Goal: Task Accomplishment & Management: Manage account settings

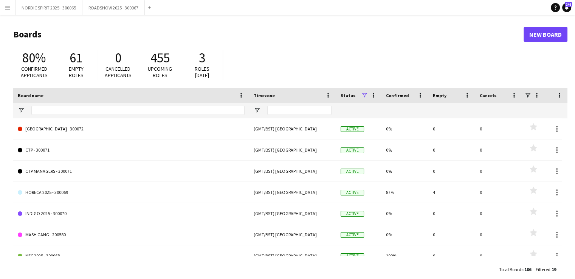
click at [6, 8] on app-icon "Menu" at bounding box center [8, 8] width 6 height 6
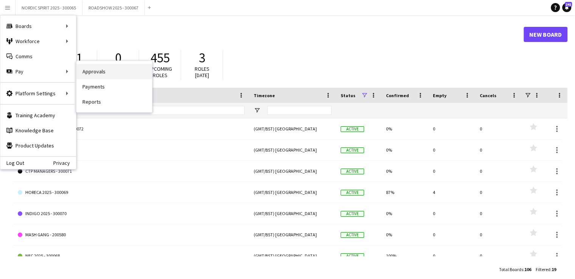
click at [114, 71] on link "Approvals" at bounding box center [114, 71] width 76 height 15
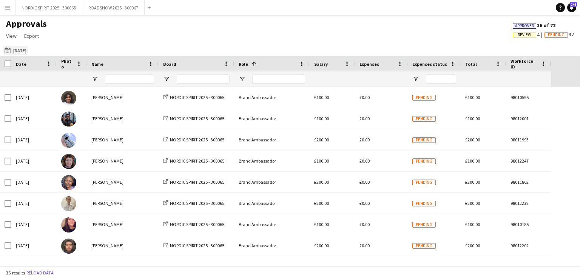
click at [26, 51] on button "[DATE] [DATE]" at bounding box center [15, 50] width 25 height 9
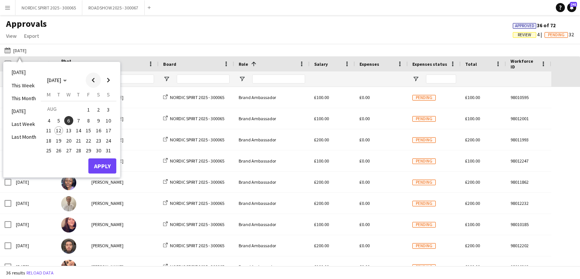
click at [94, 77] on span "Previous month" at bounding box center [93, 80] width 15 height 15
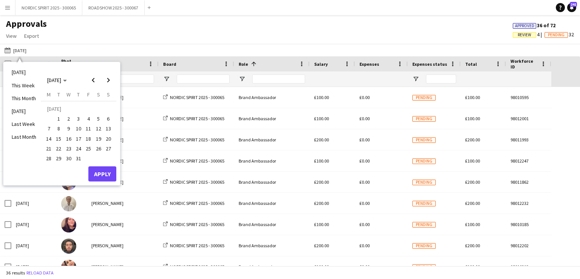
click at [99, 128] on span "12" at bounding box center [98, 128] width 9 height 9
click at [98, 171] on button "Apply" at bounding box center [102, 173] width 28 height 15
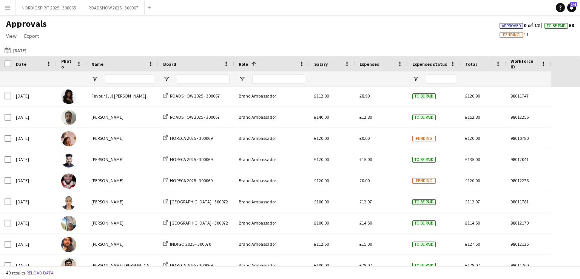
scroll to position [437, 0]
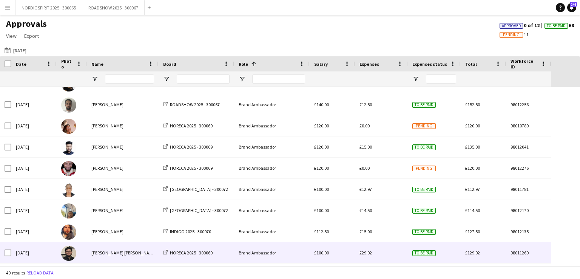
click at [364, 253] on span "£29.02" at bounding box center [366, 253] width 12 height 6
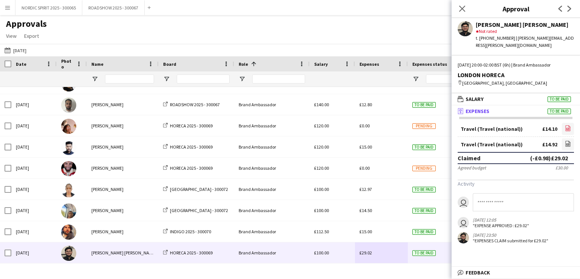
click at [567, 125] on icon "file-image" at bounding box center [568, 128] width 6 height 6
click at [568, 144] on icon at bounding box center [568, 145] width 3 height 2
click at [25, 51] on button "[DATE] [DATE]" at bounding box center [15, 50] width 25 height 9
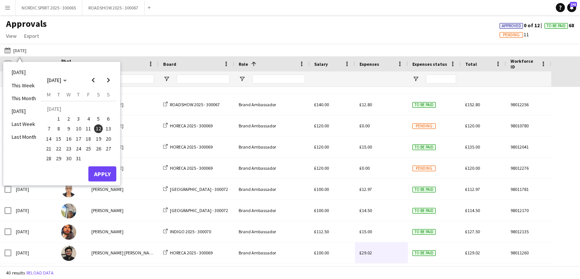
click at [107, 139] on span "20" at bounding box center [108, 138] width 9 height 9
click at [101, 170] on button "Apply" at bounding box center [102, 173] width 28 height 15
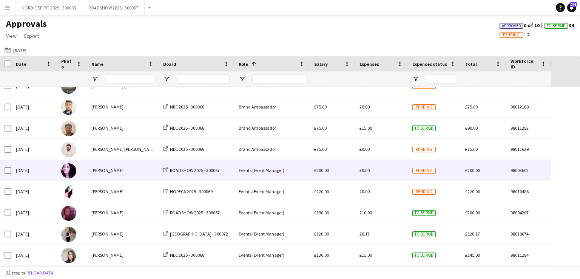
scroll to position [287, 0]
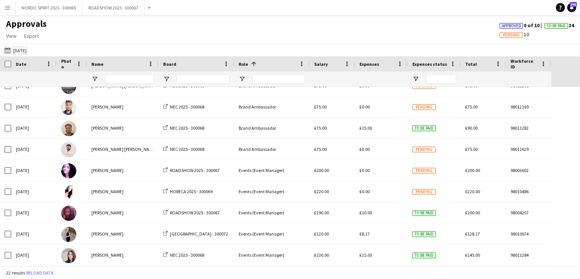
click at [17, 50] on button "[DATE] [DATE]" at bounding box center [15, 50] width 25 height 9
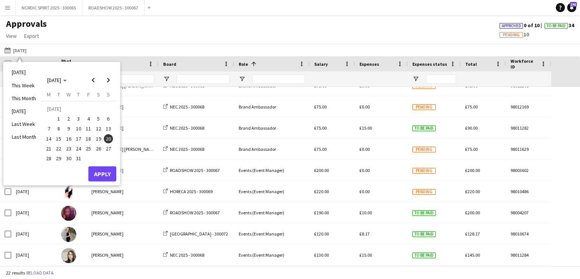
click at [110, 149] on span "27" at bounding box center [108, 148] width 9 height 9
click at [104, 175] on button "Apply" at bounding box center [102, 173] width 28 height 15
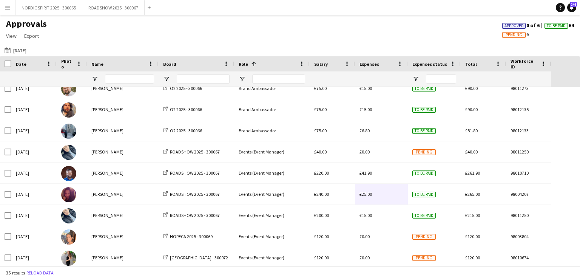
scroll to position [504, 0]
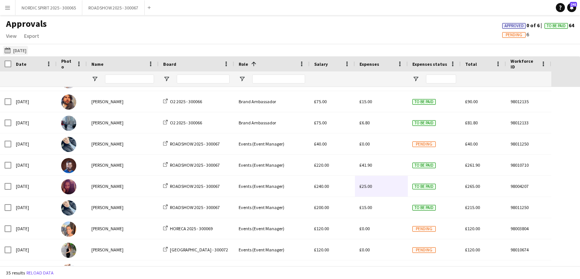
click at [26, 52] on button "[DATE] [DATE]" at bounding box center [15, 50] width 25 height 9
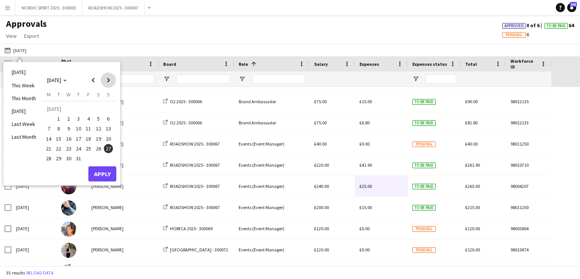
click at [109, 81] on span "Next month" at bounding box center [108, 80] width 15 height 15
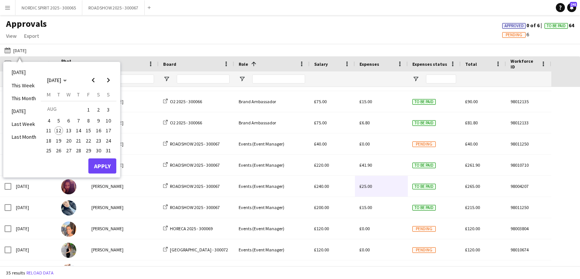
click at [88, 111] on span "1" at bounding box center [88, 109] width 9 height 11
click at [107, 163] on button "Apply" at bounding box center [102, 165] width 28 height 15
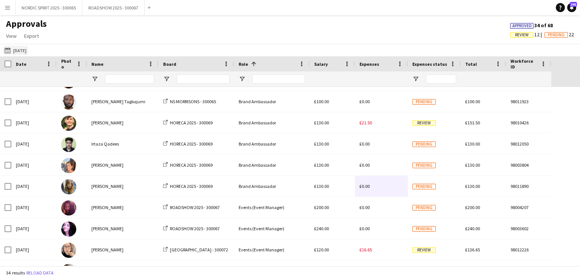
click at [22, 48] on button "[DATE] [DATE]" at bounding box center [15, 50] width 25 height 9
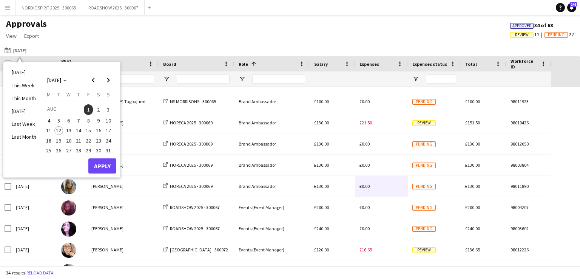
click at [99, 107] on span "2" at bounding box center [98, 109] width 9 height 11
click at [103, 160] on button "Apply" at bounding box center [102, 165] width 28 height 15
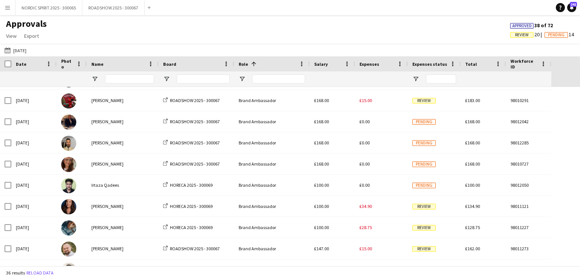
scroll to position [0, 0]
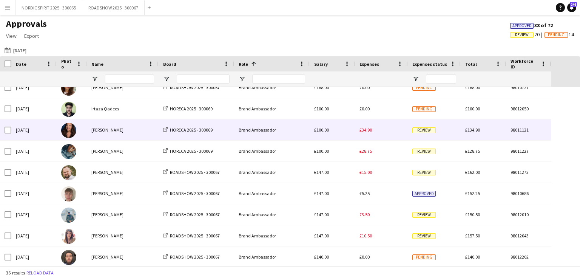
click at [369, 130] on span "£34.90" at bounding box center [366, 130] width 12 height 6
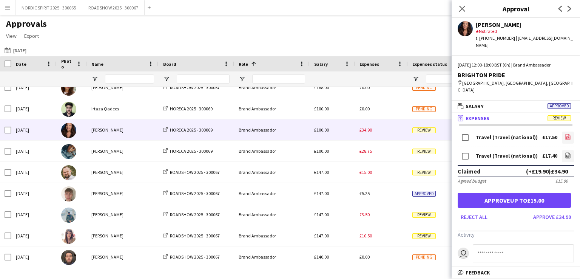
click at [565, 134] on icon "file-image" at bounding box center [568, 137] width 6 height 6
click at [568, 155] on icon at bounding box center [568, 155] width 1 height 1
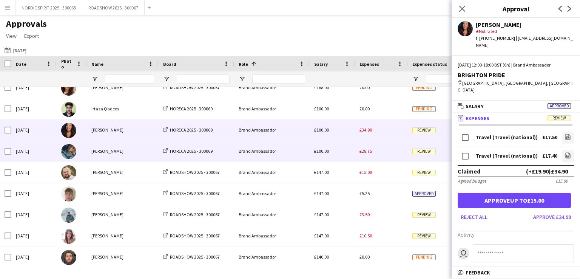
click at [368, 153] on span "£28.75" at bounding box center [366, 151] width 12 height 6
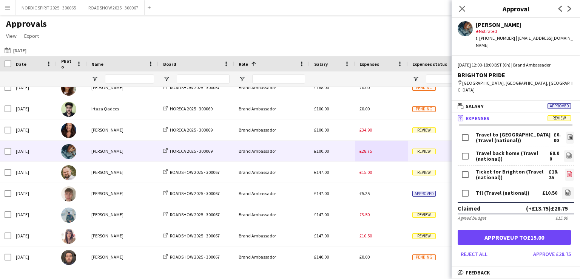
click at [567, 171] on icon "file-image" at bounding box center [570, 174] width 6 height 6
click at [565, 189] on icon "file-image" at bounding box center [568, 192] width 6 height 6
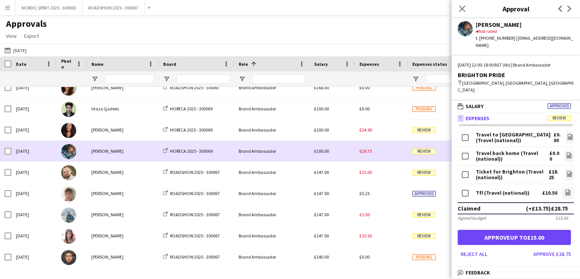
click at [383, 153] on div "£28.75" at bounding box center [381, 151] width 53 height 21
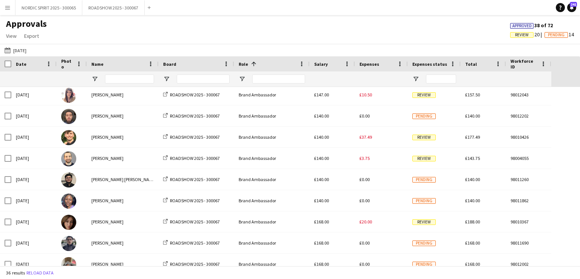
scroll to position [243, 0]
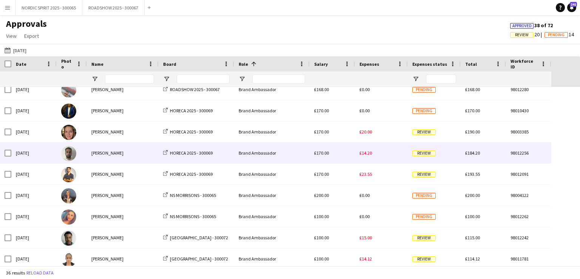
click at [369, 154] on span "£14.20" at bounding box center [366, 153] width 12 height 6
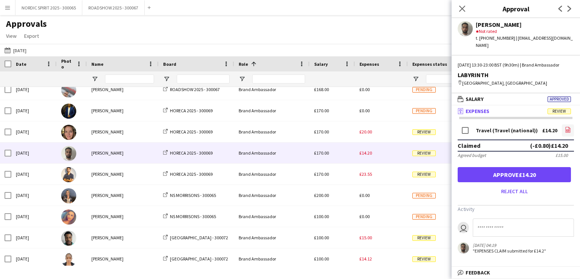
click at [567, 132] on icon at bounding box center [568, 131] width 3 height 2
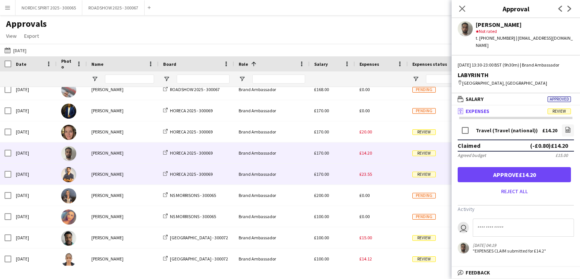
click at [367, 176] on span "£23.55" at bounding box center [366, 174] width 12 height 6
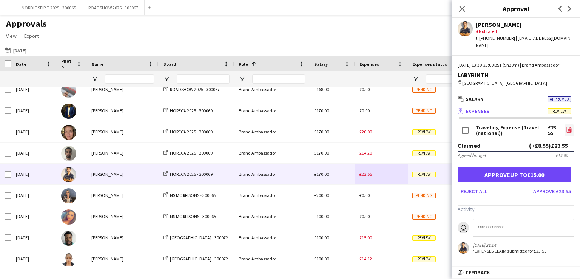
click at [570, 130] on icon "file-image" at bounding box center [569, 130] width 6 height 6
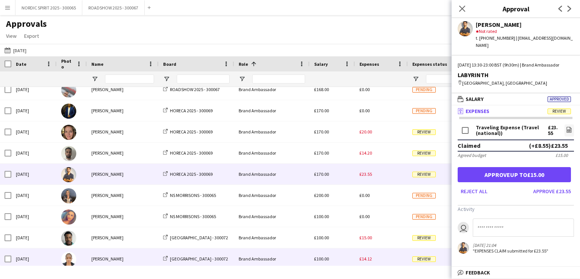
click at [388, 257] on div "£14.12" at bounding box center [381, 258] width 53 height 21
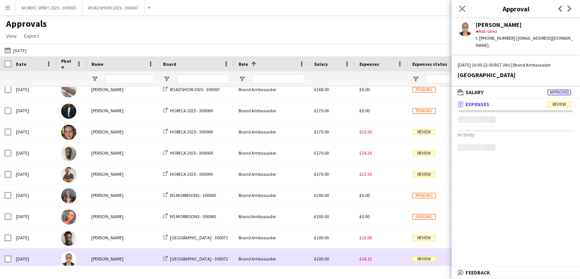
click at [388, 256] on div "£14.12" at bounding box center [381, 258] width 53 height 21
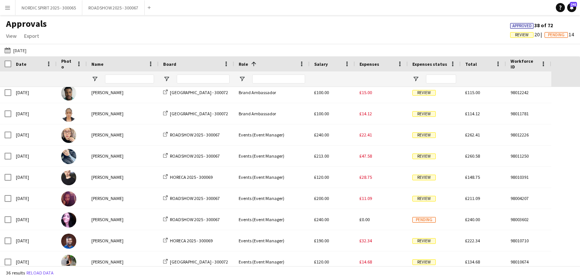
scroll to position [582, 0]
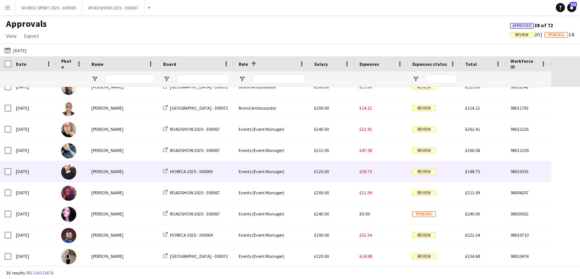
click at [363, 173] on span "£28.75" at bounding box center [366, 171] width 12 height 6
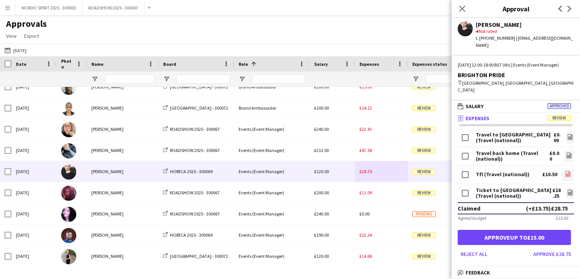
click at [565, 171] on icon "file-image" at bounding box center [568, 174] width 6 height 6
click at [569, 192] on icon at bounding box center [570, 193] width 3 height 2
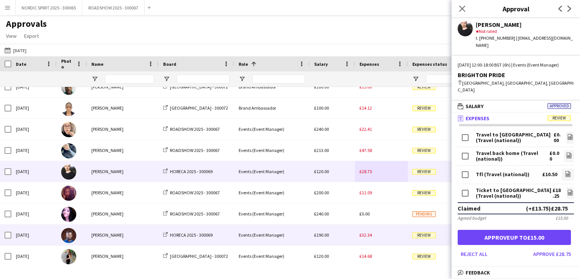
click at [382, 233] on div "£32.34" at bounding box center [381, 234] width 53 height 21
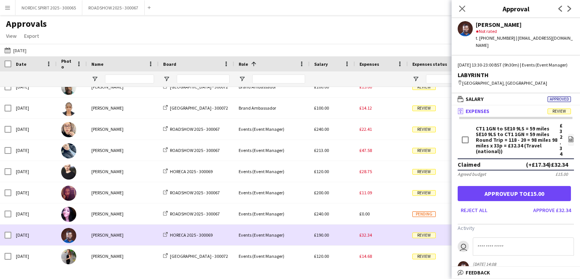
click at [382, 233] on div "£32.34" at bounding box center [381, 234] width 53 height 21
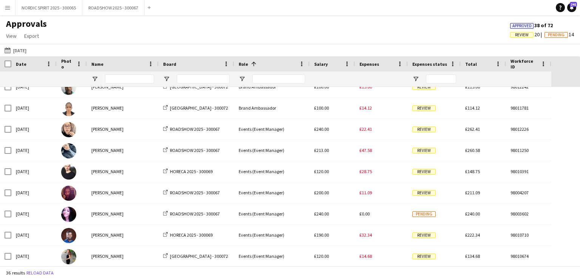
scroll to position [583, 0]
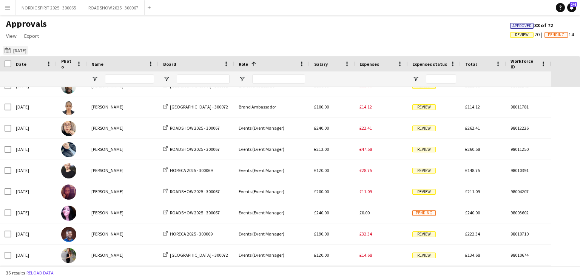
click at [28, 50] on button "[DATE] [DATE]" at bounding box center [15, 50] width 25 height 9
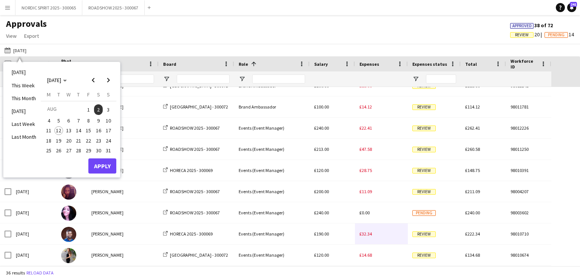
click at [109, 109] on span "3" at bounding box center [108, 109] width 9 height 11
click at [97, 164] on button "Apply" at bounding box center [102, 165] width 28 height 15
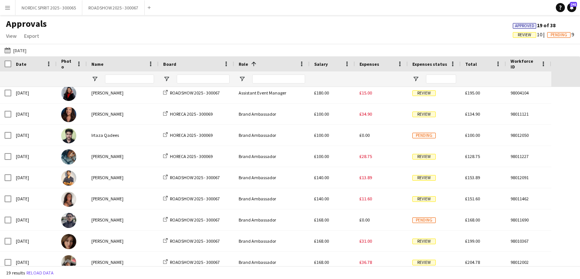
scroll to position [30, 0]
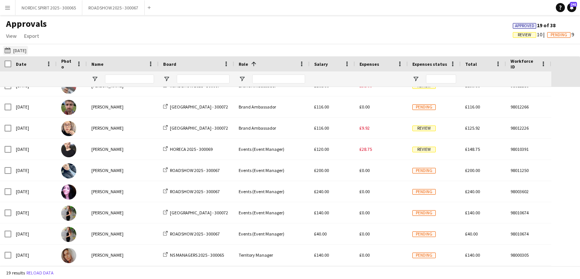
click at [26, 50] on button "[DATE] [DATE]" at bounding box center [15, 50] width 25 height 9
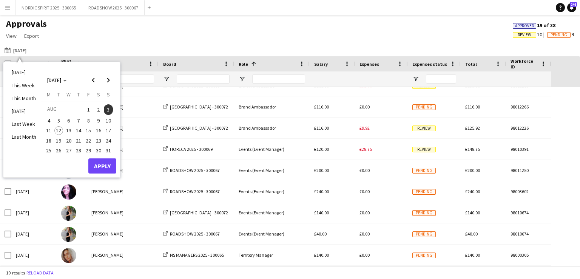
click at [88, 119] on span "8" at bounding box center [88, 120] width 9 height 9
click at [103, 165] on button "Apply" at bounding box center [102, 165] width 28 height 15
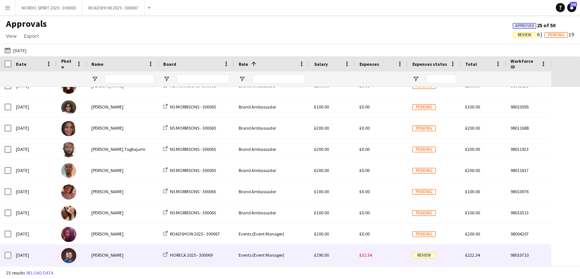
click at [368, 256] on span "£32.34" at bounding box center [366, 255] width 12 height 6
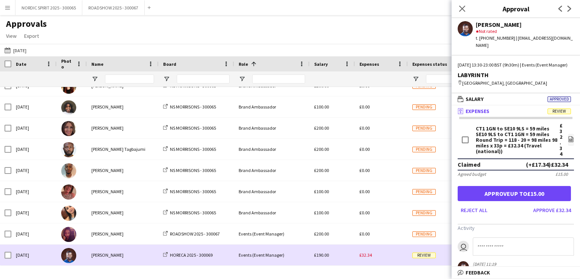
click at [373, 258] on div "£32.34" at bounding box center [381, 254] width 53 height 21
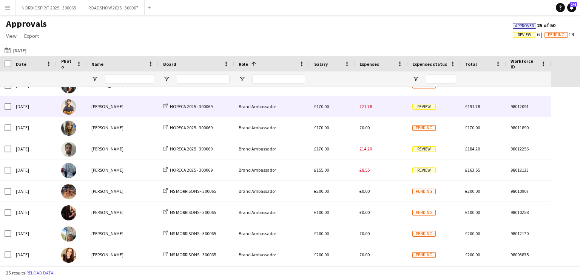
click at [365, 109] on span "£21.78" at bounding box center [366, 107] width 12 height 6
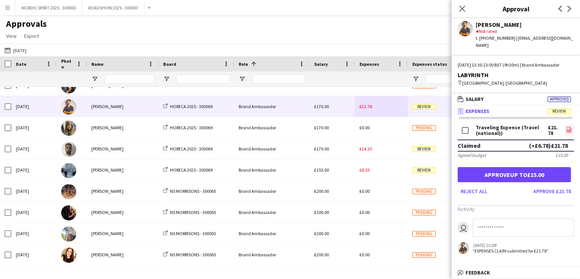
click at [569, 127] on icon "file-image" at bounding box center [569, 130] width 6 height 6
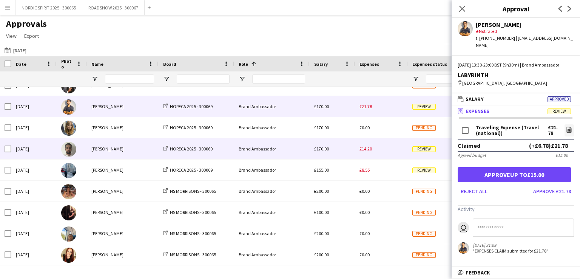
click at [367, 149] on span "£14.20" at bounding box center [366, 149] width 12 height 6
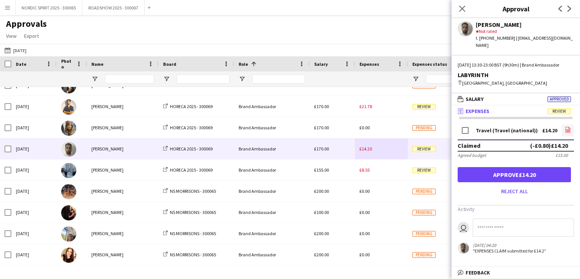
click at [568, 131] on icon "file-image" at bounding box center [568, 130] width 6 height 6
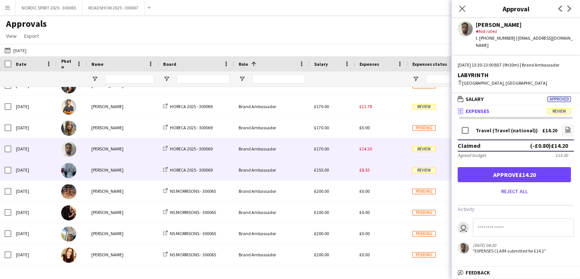
click at [367, 172] on span "£8.55" at bounding box center [365, 170] width 10 height 6
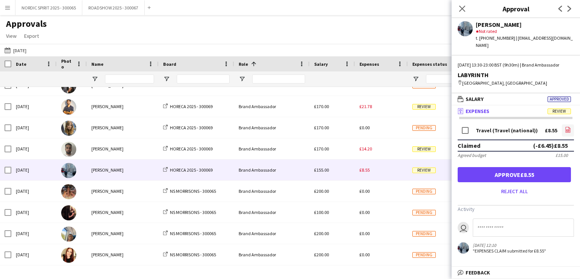
click at [568, 127] on icon "file-image" at bounding box center [568, 130] width 6 height 6
click at [570, 127] on icon at bounding box center [568, 130] width 5 height 6
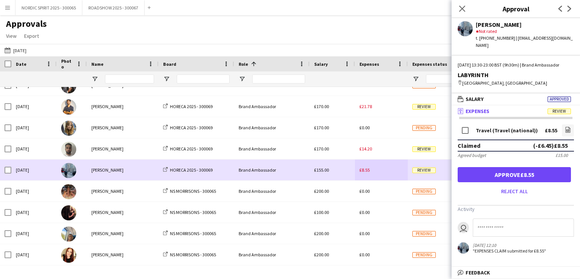
click at [381, 175] on div "£8.55" at bounding box center [381, 169] width 53 height 21
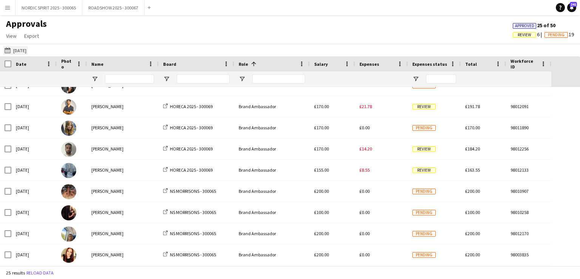
click at [21, 51] on button "[DATE] [DATE]" at bounding box center [15, 50] width 25 height 9
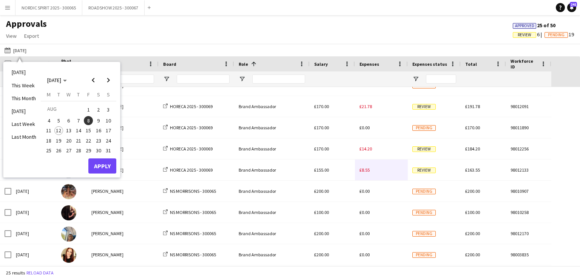
click at [100, 120] on span "9" at bounding box center [98, 120] width 9 height 9
click at [107, 167] on button "Apply" at bounding box center [102, 165] width 28 height 15
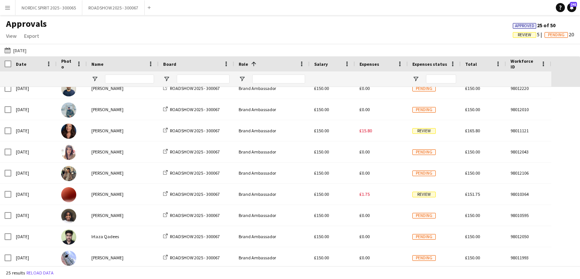
scroll to position [13, 0]
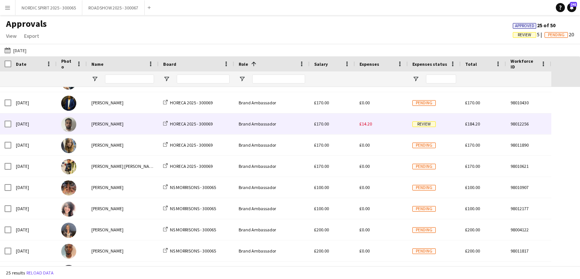
click at [364, 124] on span "£14.20" at bounding box center [366, 124] width 12 height 6
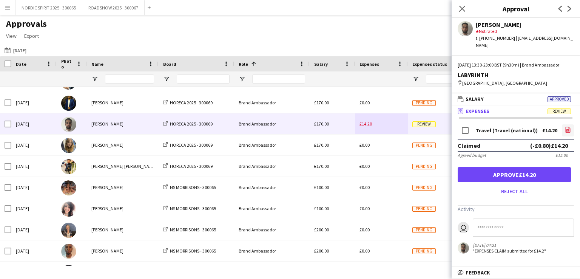
click at [566, 133] on icon at bounding box center [568, 130] width 5 height 6
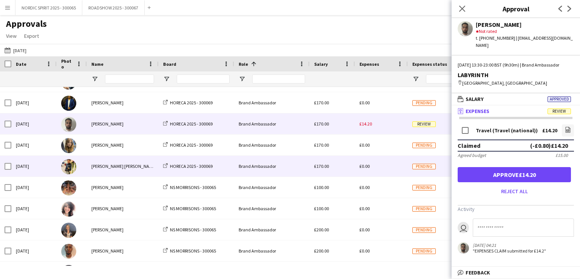
click at [382, 169] on div "£0.00" at bounding box center [381, 166] width 53 height 21
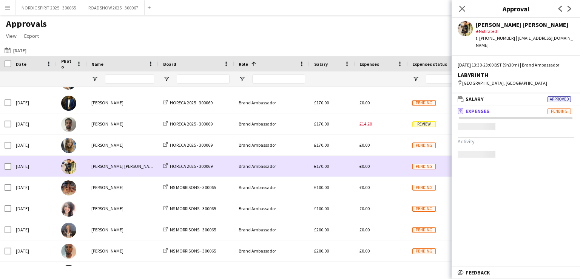
click at [382, 168] on div "£0.00" at bounding box center [381, 166] width 53 height 21
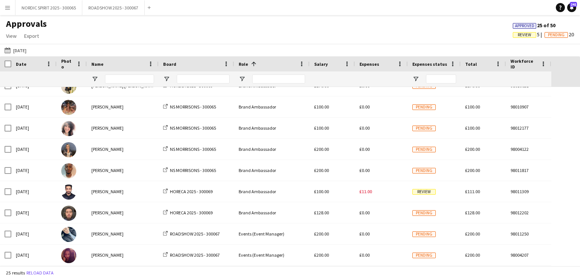
scroll to position [287, 0]
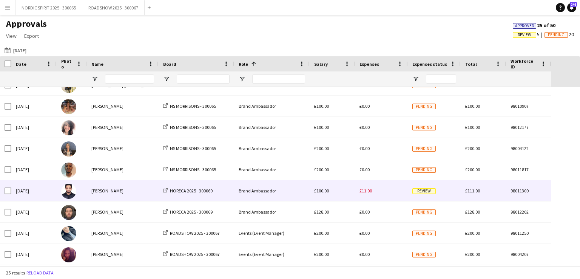
click at [363, 191] on span "£11.00" at bounding box center [366, 191] width 12 height 6
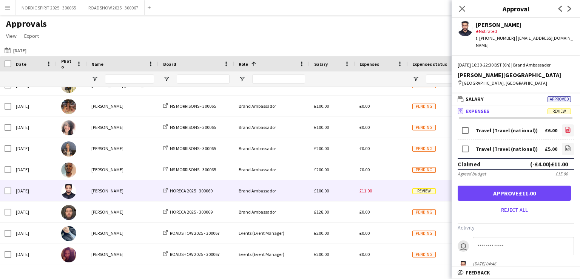
click at [565, 127] on icon "file-image" at bounding box center [568, 130] width 6 height 6
click at [565, 145] on icon "file-image" at bounding box center [568, 148] width 6 height 6
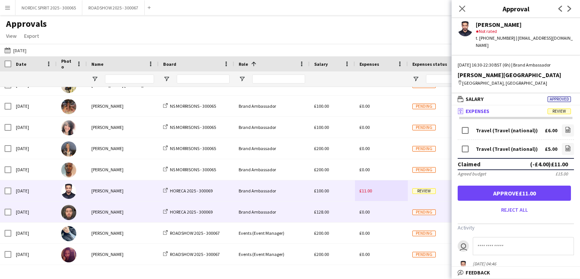
click at [385, 214] on div "£0.00" at bounding box center [381, 211] width 53 height 21
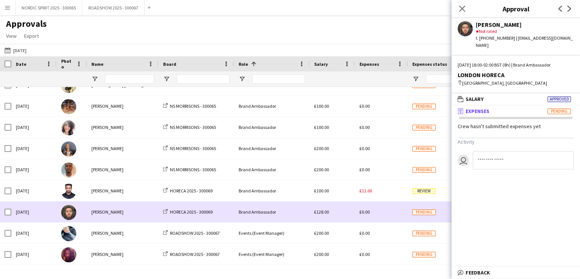
click at [385, 214] on div "£0.00" at bounding box center [381, 211] width 53 height 21
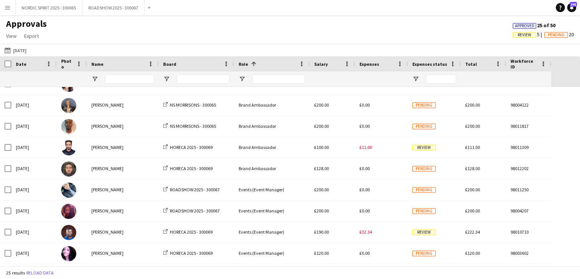
scroll to position [340, 0]
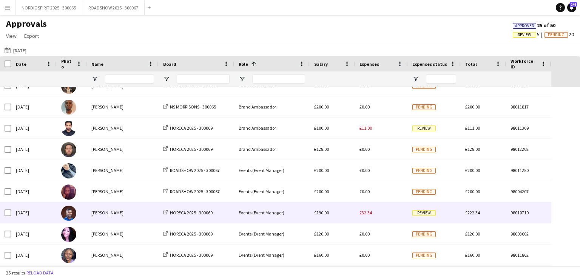
click at [363, 213] on span "£32.34" at bounding box center [366, 213] width 12 height 6
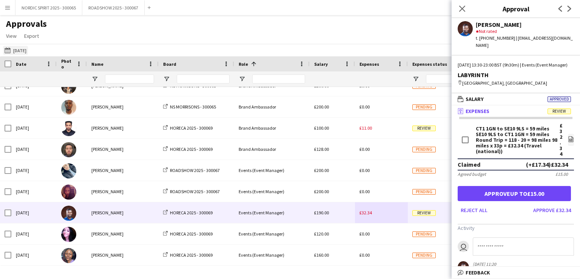
click at [25, 50] on button "[DATE] [DATE]" at bounding box center [15, 50] width 25 height 9
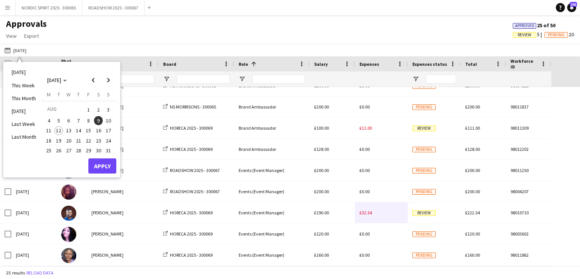
click at [108, 118] on span "10" at bounding box center [108, 120] width 9 height 9
click at [103, 162] on button "Apply" at bounding box center [102, 165] width 28 height 15
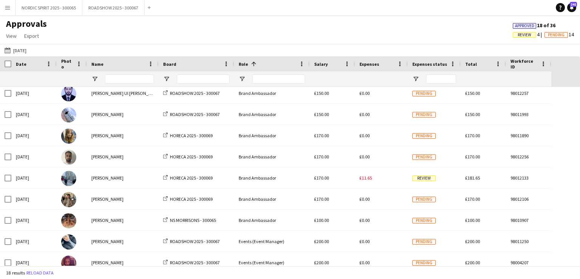
scroll to position [186, 0]
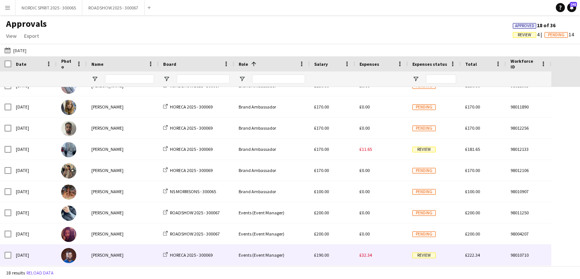
click at [366, 256] on span "£32.34" at bounding box center [366, 255] width 12 height 6
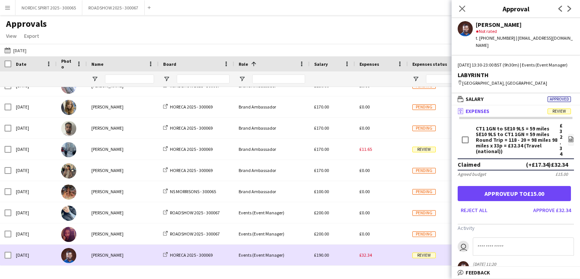
click at [366, 256] on span "£32.34" at bounding box center [366, 255] width 12 height 6
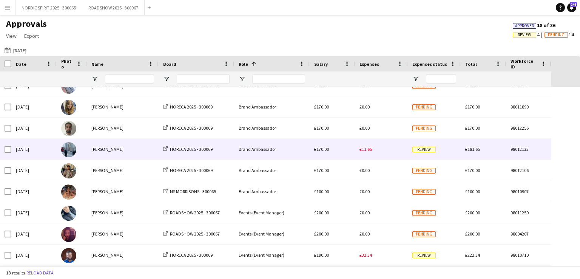
click at [364, 150] on span "£11.65" at bounding box center [366, 149] width 12 height 6
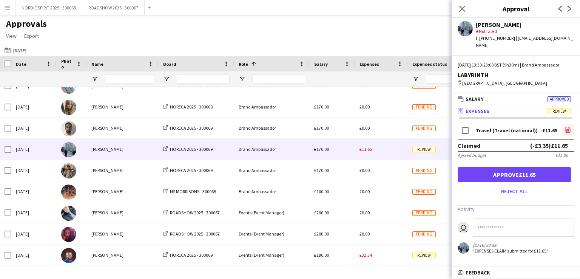
click at [567, 128] on icon "file-image" at bounding box center [568, 130] width 6 height 6
click at [10, 9] on app-icon "Menu" at bounding box center [8, 8] width 6 height 6
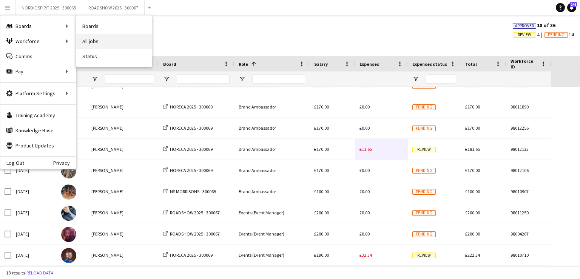
click at [93, 39] on link "All jobs" at bounding box center [114, 41] width 76 height 15
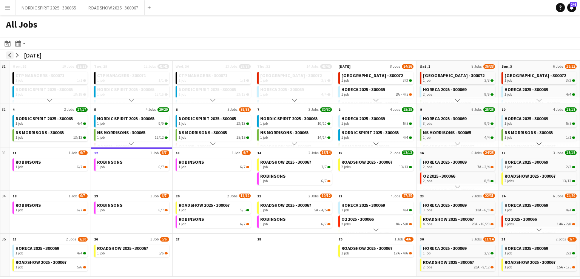
click at [9, 54] on app-icon "arrow-left" at bounding box center [10, 55] width 5 height 5
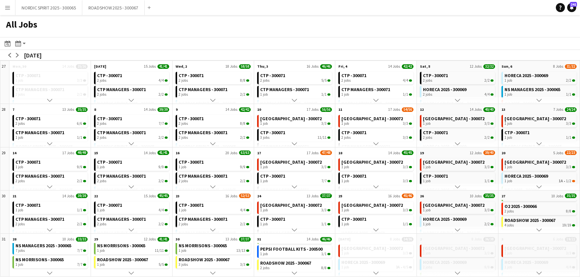
scroll to position [73, 0]
click at [19, 55] on app-icon "arrow-right" at bounding box center [17, 55] width 5 height 5
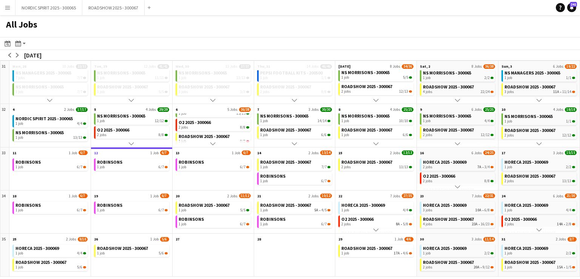
scroll to position [17, 0]
click at [5, 8] on app-icon "Menu" at bounding box center [8, 8] width 6 height 6
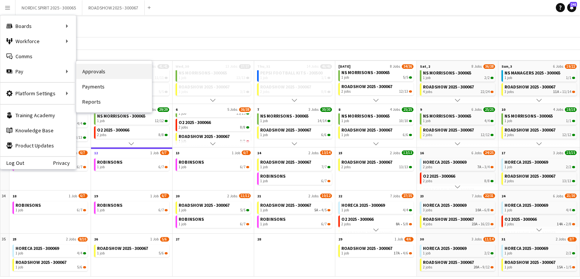
click at [100, 76] on link "Approvals" at bounding box center [114, 71] width 76 height 15
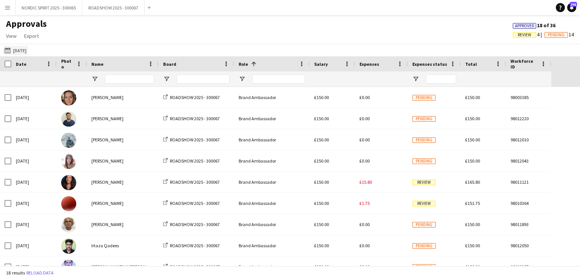
click at [28, 51] on button "[DATE] [DATE]" at bounding box center [15, 50] width 25 height 9
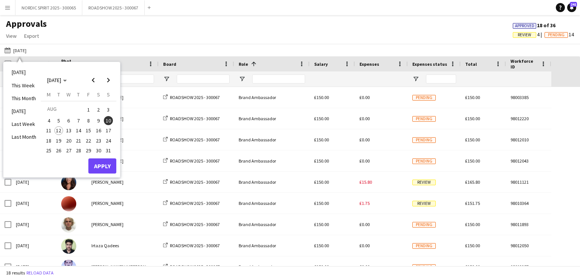
click at [68, 120] on span "6" at bounding box center [68, 120] width 9 height 9
click at [103, 162] on button "Apply" at bounding box center [102, 165] width 28 height 15
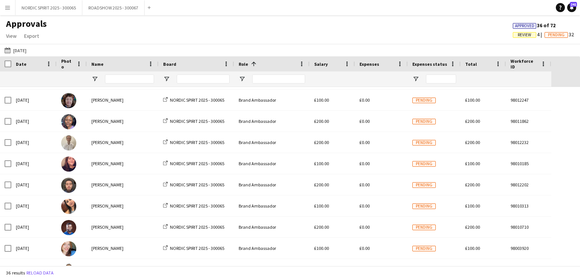
scroll to position [78, 0]
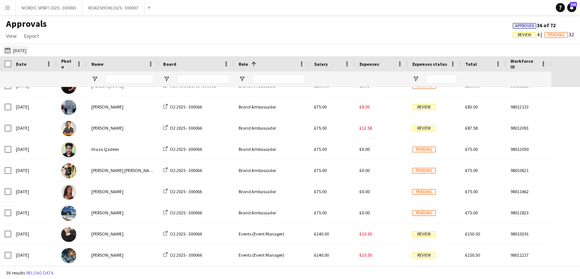
click at [27, 49] on button "[DATE] [DATE]" at bounding box center [15, 50] width 25 height 9
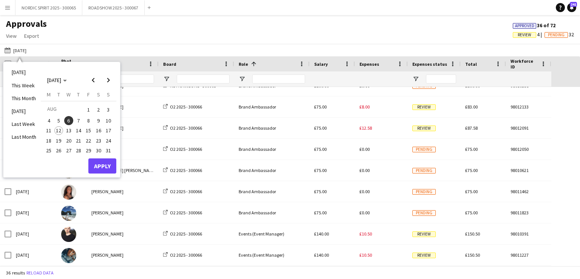
click at [57, 120] on span "5" at bounding box center [58, 120] width 9 height 9
click at [109, 162] on button "Apply" at bounding box center [102, 165] width 28 height 15
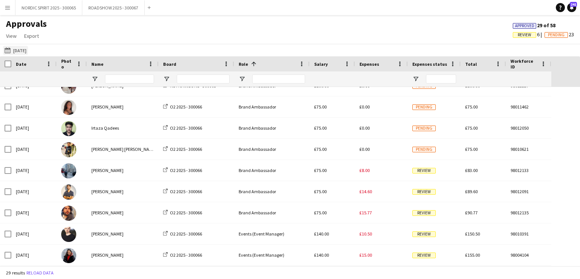
drag, startPoint x: 23, startPoint y: 52, endPoint x: 26, endPoint y: 48, distance: 4.3
click at [25, 49] on button "[DATE] [DATE]" at bounding box center [15, 50] width 25 height 9
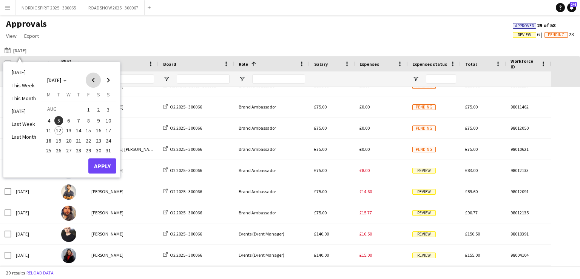
click at [92, 79] on span "Previous month" at bounding box center [93, 80] width 15 height 15
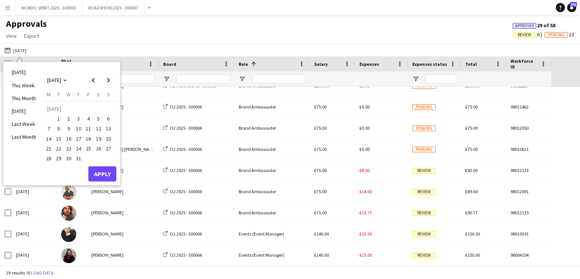
click at [100, 149] on span "26" at bounding box center [98, 148] width 9 height 9
click at [102, 173] on button "Apply" at bounding box center [102, 173] width 28 height 15
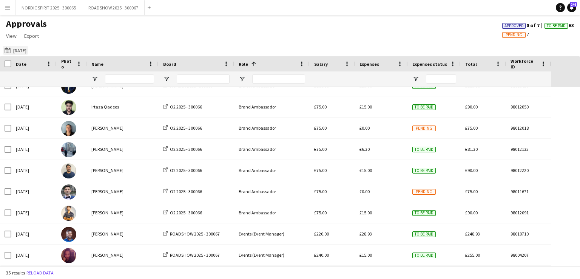
click at [22, 49] on button "[DATE] [DATE]" at bounding box center [15, 50] width 25 height 9
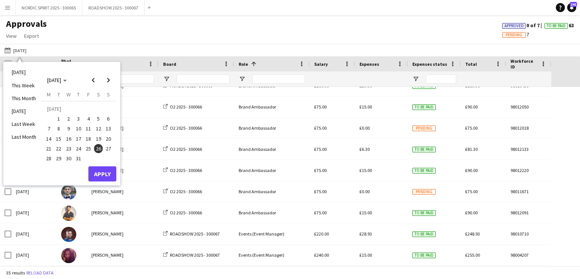
click at [88, 148] on span "25" at bounding box center [88, 148] width 9 height 9
click at [101, 171] on button "Apply" at bounding box center [102, 173] width 28 height 15
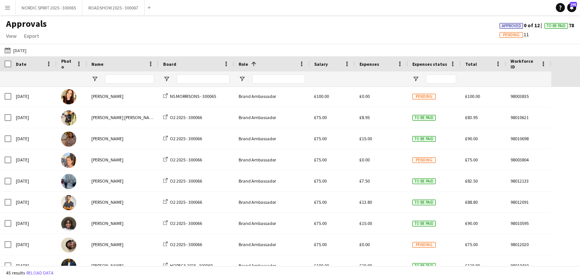
scroll to position [539, 0]
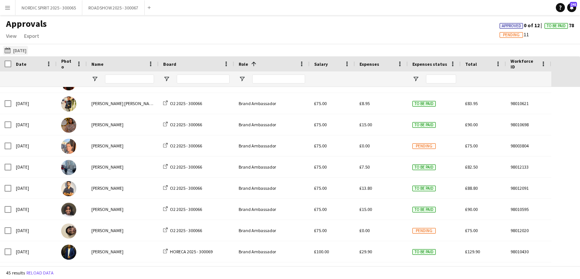
click at [27, 51] on button "[DATE] [DATE]" at bounding box center [15, 50] width 25 height 9
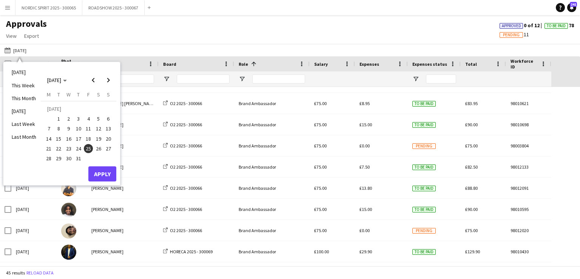
click at [79, 137] on span "17" at bounding box center [78, 138] width 9 height 9
click at [103, 173] on button "Apply" at bounding box center [102, 173] width 28 height 15
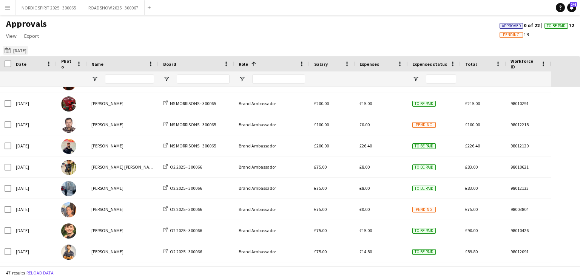
click at [24, 50] on button "[DATE] [DATE]" at bounding box center [15, 50] width 25 height 9
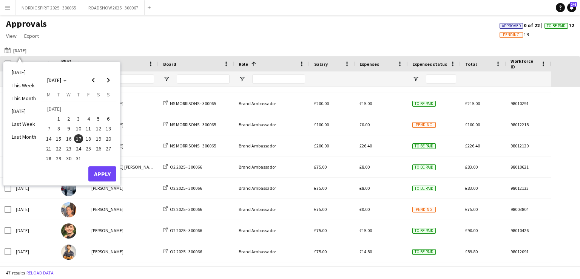
click at [90, 148] on span "25" at bounding box center [88, 148] width 9 height 9
click at [104, 173] on button "Apply" at bounding box center [102, 173] width 28 height 15
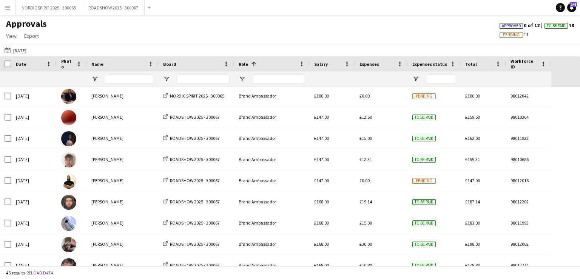
scroll to position [172, 0]
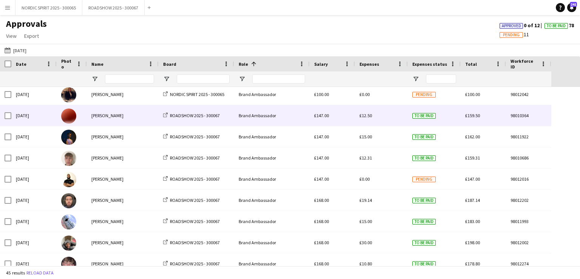
click at [368, 117] on span "£12.50" at bounding box center [366, 116] width 12 height 6
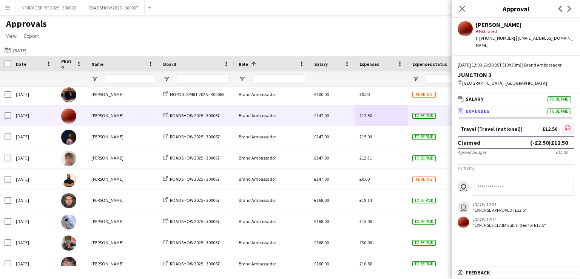
click at [570, 129] on icon at bounding box center [568, 128] width 5 height 6
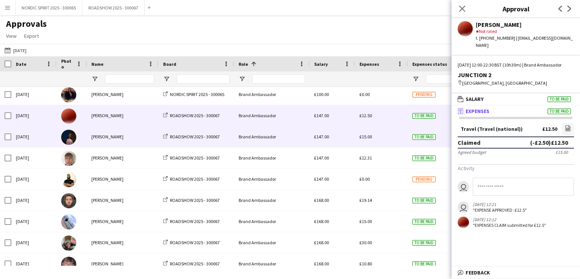
click at [366, 135] on span "£15.00" at bounding box center [366, 137] width 12 height 6
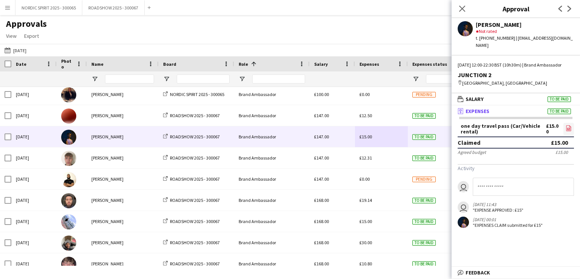
click at [570, 130] on icon "file-image" at bounding box center [569, 128] width 6 height 6
click at [24, 52] on button "[DATE] [DATE]" at bounding box center [15, 50] width 25 height 9
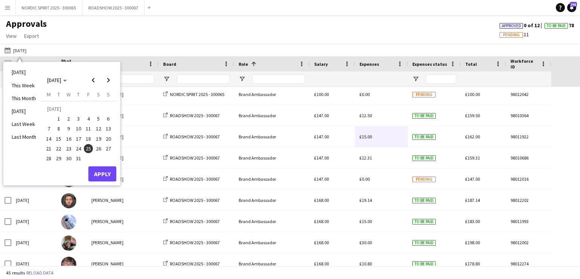
click at [97, 147] on span "26" at bounding box center [98, 148] width 9 height 9
click at [98, 172] on button "Apply" at bounding box center [102, 173] width 28 height 15
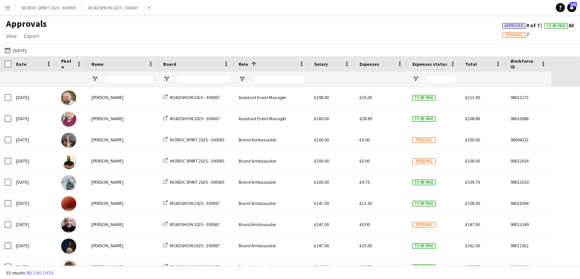
scroll to position [1, 0]
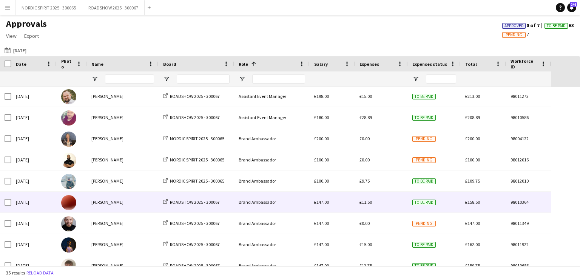
click at [368, 201] on span "£11.50" at bounding box center [366, 202] width 12 height 6
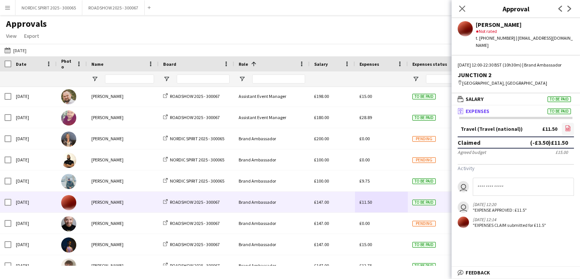
click at [568, 127] on icon "file-image" at bounding box center [568, 128] width 6 height 6
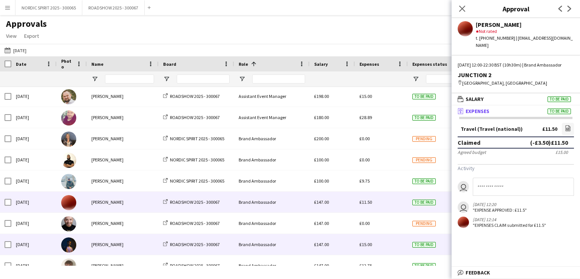
click at [368, 244] on span "£15.00" at bounding box center [366, 244] width 12 height 6
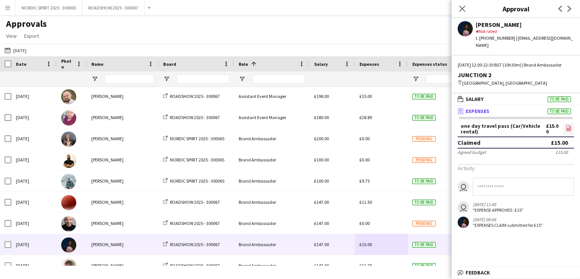
click at [569, 127] on icon "file-image" at bounding box center [569, 128] width 6 height 6
click at [23, 50] on button "[DATE] [DATE]" at bounding box center [15, 50] width 25 height 9
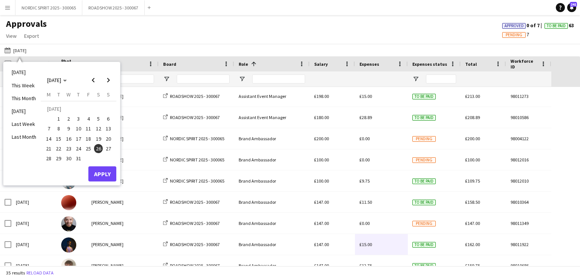
click at [109, 148] on span "27" at bounding box center [108, 148] width 9 height 9
click at [103, 171] on button "Apply" at bounding box center [102, 173] width 28 height 15
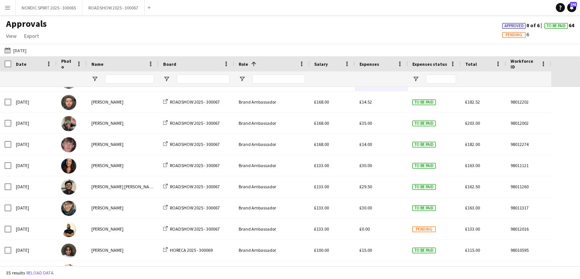
scroll to position [171, 0]
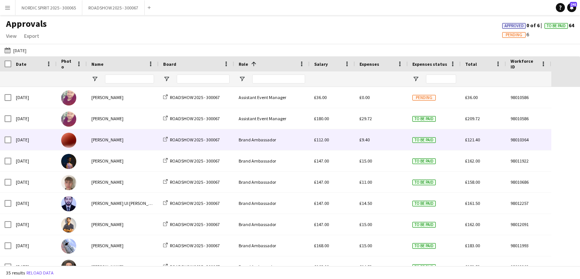
click at [368, 141] on span "£9.40" at bounding box center [365, 140] width 10 height 6
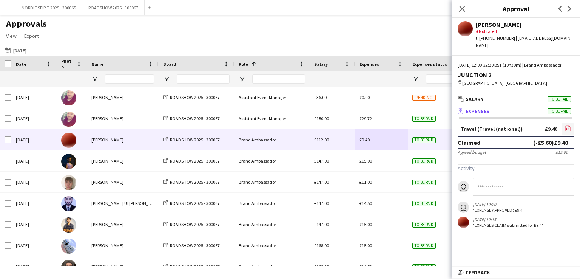
click at [566, 130] on icon at bounding box center [568, 128] width 5 height 6
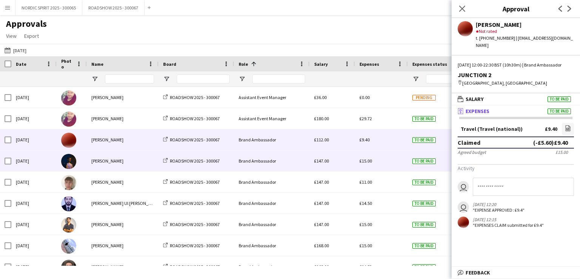
click at [366, 159] on span "£15.00" at bounding box center [366, 161] width 12 height 6
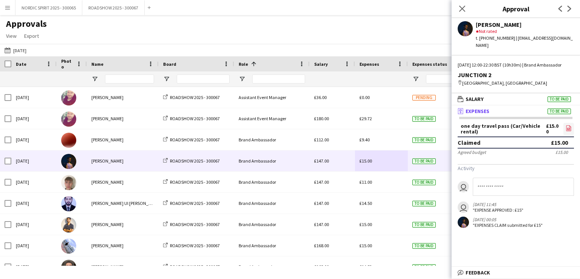
click at [567, 127] on icon "file-image" at bounding box center [569, 128] width 6 height 6
click at [28, 49] on button "[DATE] [DATE]" at bounding box center [15, 50] width 25 height 9
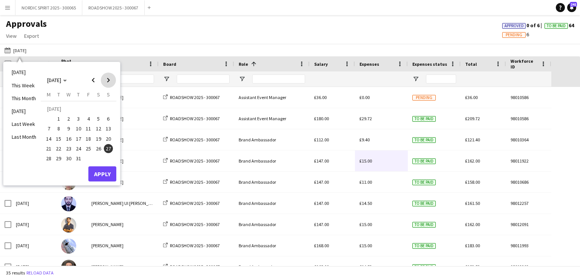
click at [109, 80] on span "Next month" at bounding box center [108, 80] width 15 height 15
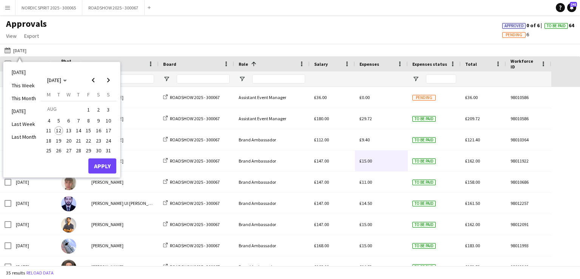
click at [99, 106] on span "2" at bounding box center [98, 109] width 9 height 11
click at [102, 165] on button "Apply" at bounding box center [102, 165] width 28 height 15
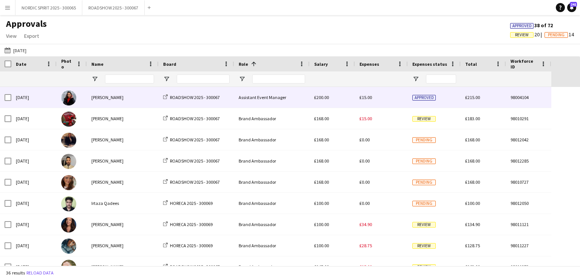
click at [363, 97] on span "£15.00" at bounding box center [366, 97] width 12 height 6
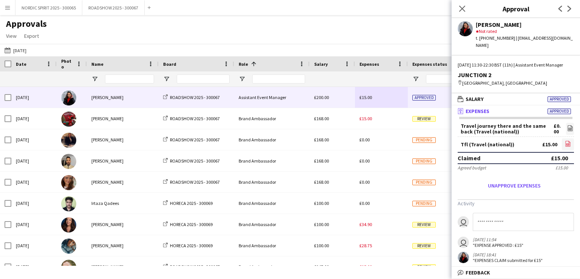
click at [567, 144] on icon at bounding box center [568, 145] width 3 height 2
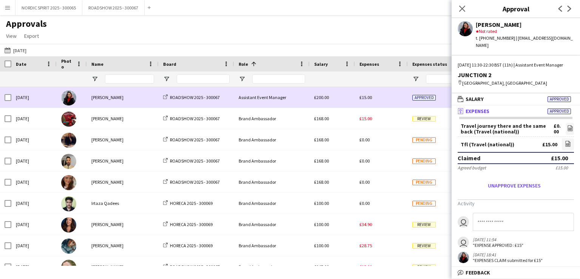
click at [388, 98] on div "£15.00" at bounding box center [381, 97] width 53 height 21
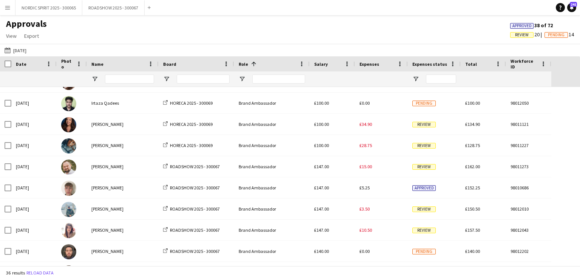
scroll to position [113, 0]
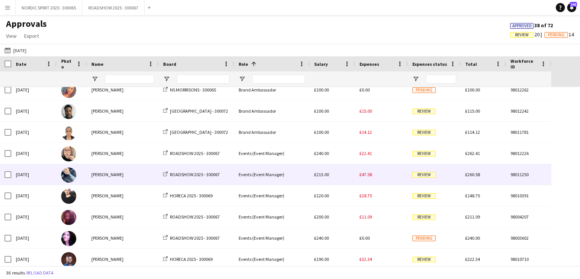
click at [366, 176] on span "£47.58" at bounding box center [366, 174] width 12 height 6
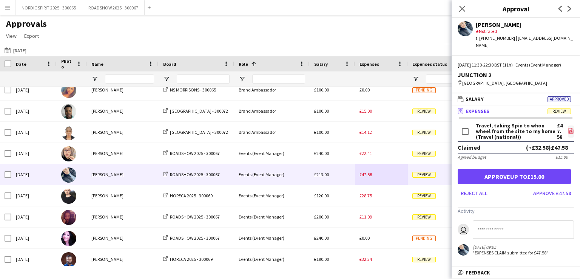
click at [568, 130] on icon "file-image" at bounding box center [571, 131] width 6 height 6
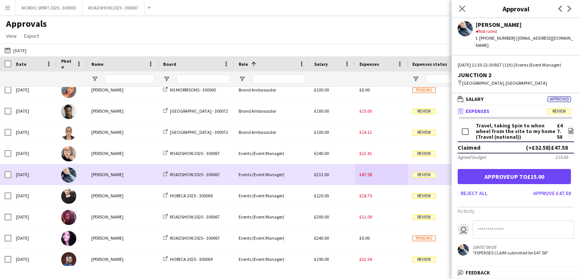
click at [380, 177] on div "£47.58" at bounding box center [381, 174] width 53 height 21
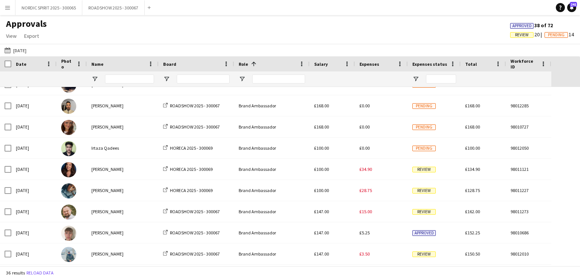
scroll to position [58, 0]
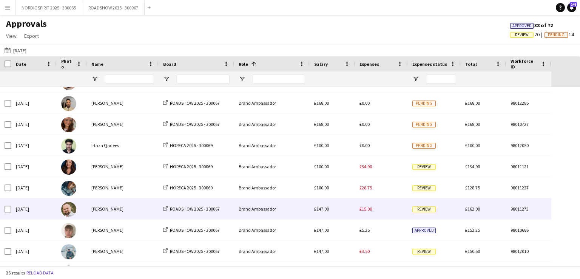
click at [368, 209] on span "£15.00" at bounding box center [366, 209] width 12 height 6
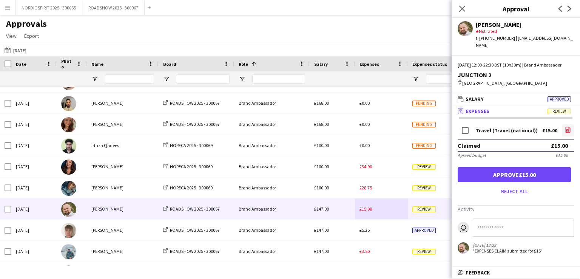
click at [567, 129] on icon "file-image" at bounding box center [568, 130] width 6 height 6
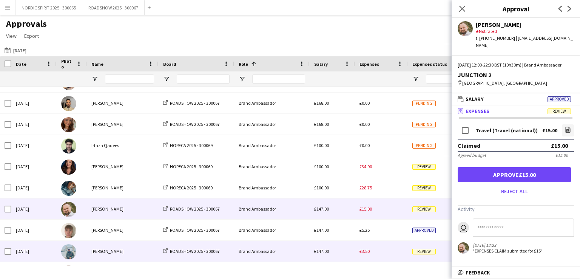
click at [363, 252] on span "£3.50" at bounding box center [365, 251] width 10 height 6
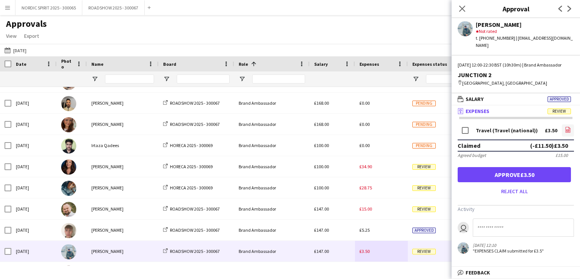
click at [568, 132] on icon "file-image" at bounding box center [568, 130] width 6 height 6
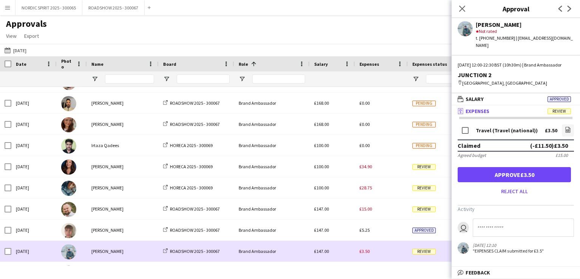
click at [386, 252] on div "£3.50" at bounding box center [381, 251] width 53 height 21
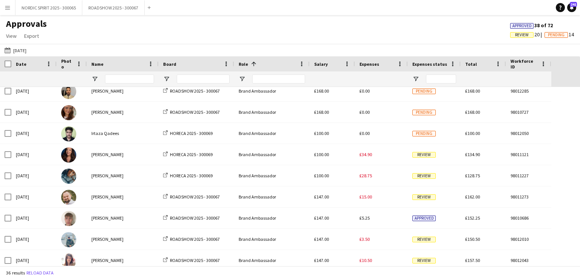
scroll to position [80, 0]
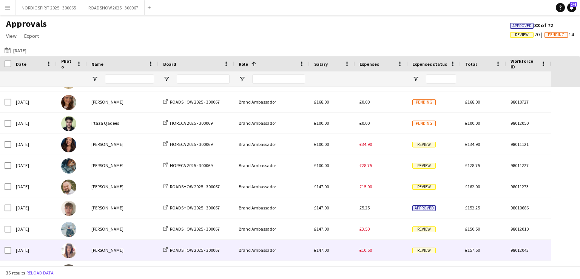
click at [364, 252] on span "£10.50" at bounding box center [366, 250] width 12 height 6
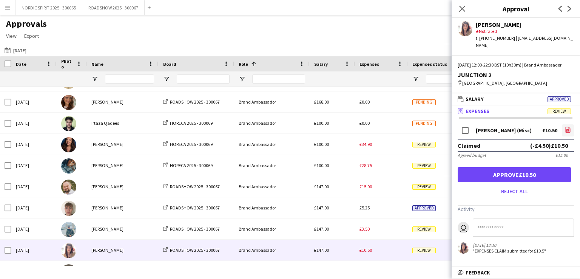
click at [567, 128] on icon "file-image" at bounding box center [568, 130] width 6 height 6
click at [26, 50] on button "[DATE] [DATE]" at bounding box center [15, 50] width 25 height 9
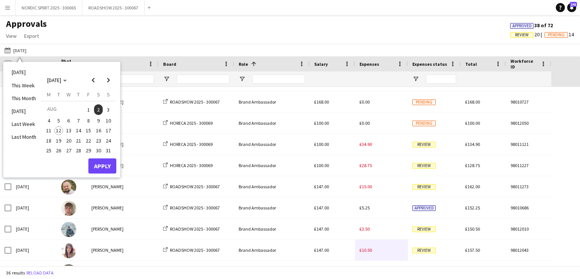
click at [78, 119] on span "7" at bounding box center [78, 120] width 9 height 9
click at [97, 162] on button "Apply" at bounding box center [102, 165] width 28 height 15
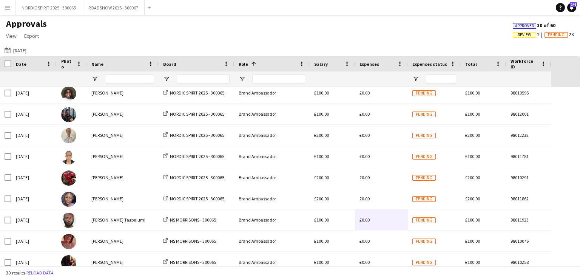
scroll to position [117, 0]
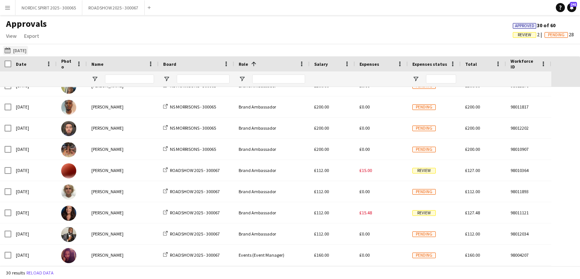
click at [25, 52] on button "[DATE] [DATE]" at bounding box center [15, 50] width 25 height 9
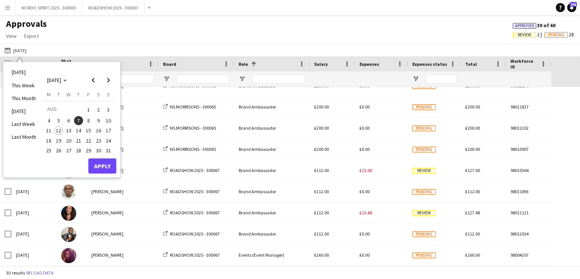
click at [90, 120] on span "8" at bounding box center [88, 120] width 9 height 9
click at [106, 163] on button "Apply" at bounding box center [102, 165] width 28 height 15
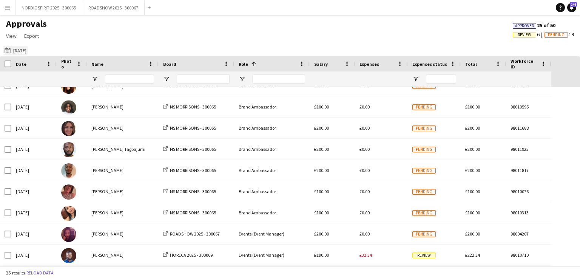
click at [23, 52] on button "[DATE] [DATE]" at bounding box center [15, 50] width 25 height 9
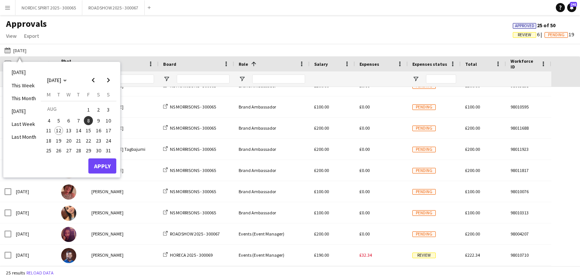
click at [97, 120] on span "9" at bounding box center [98, 120] width 9 height 9
click at [103, 163] on button "Apply" at bounding box center [102, 165] width 28 height 15
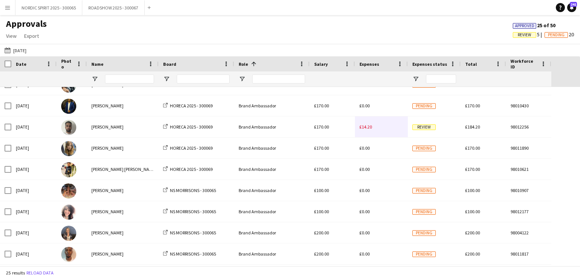
scroll to position [217, 0]
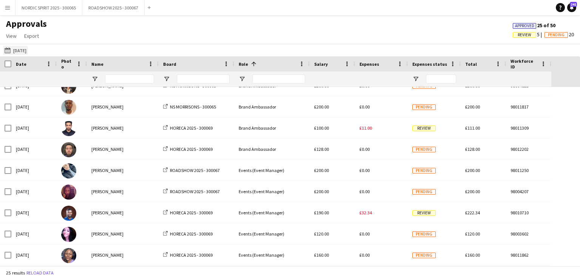
click at [22, 50] on button "[DATE] [DATE]" at bounding box center [15, 50] width 25 height 9
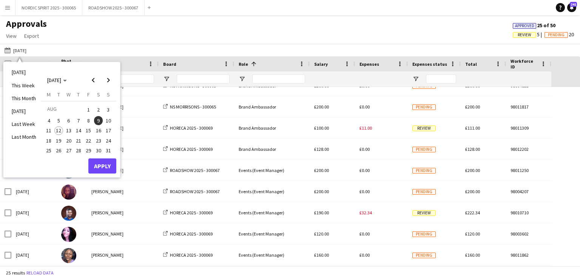
click at [109, 120] on span "10" at bounding box center [108, 120] width 9 height 9
click at [103, 164] on button "Apply" at bounding box center [102, 165] width 28 height 15
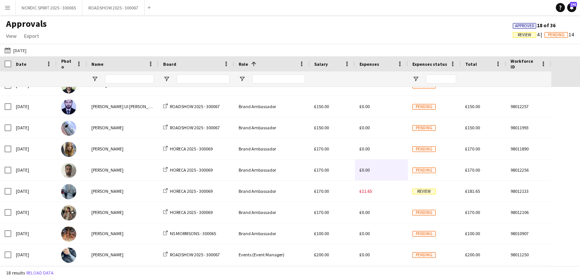
scroll to position [194, 0]
